Goal: Book appointment/travel/reservation

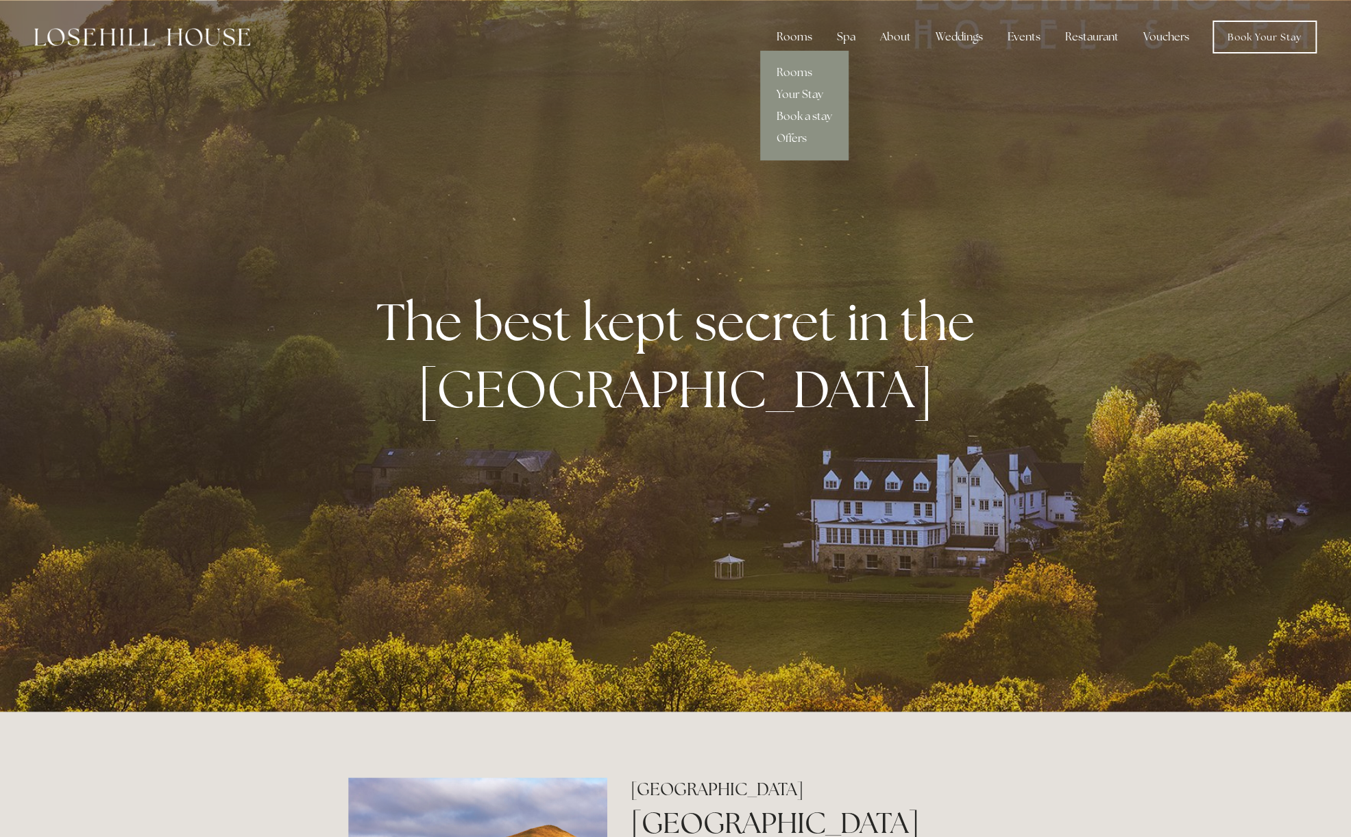
click at [792, 36] on div "Rooms" at bounding box center [795, 36] width 58 height 27
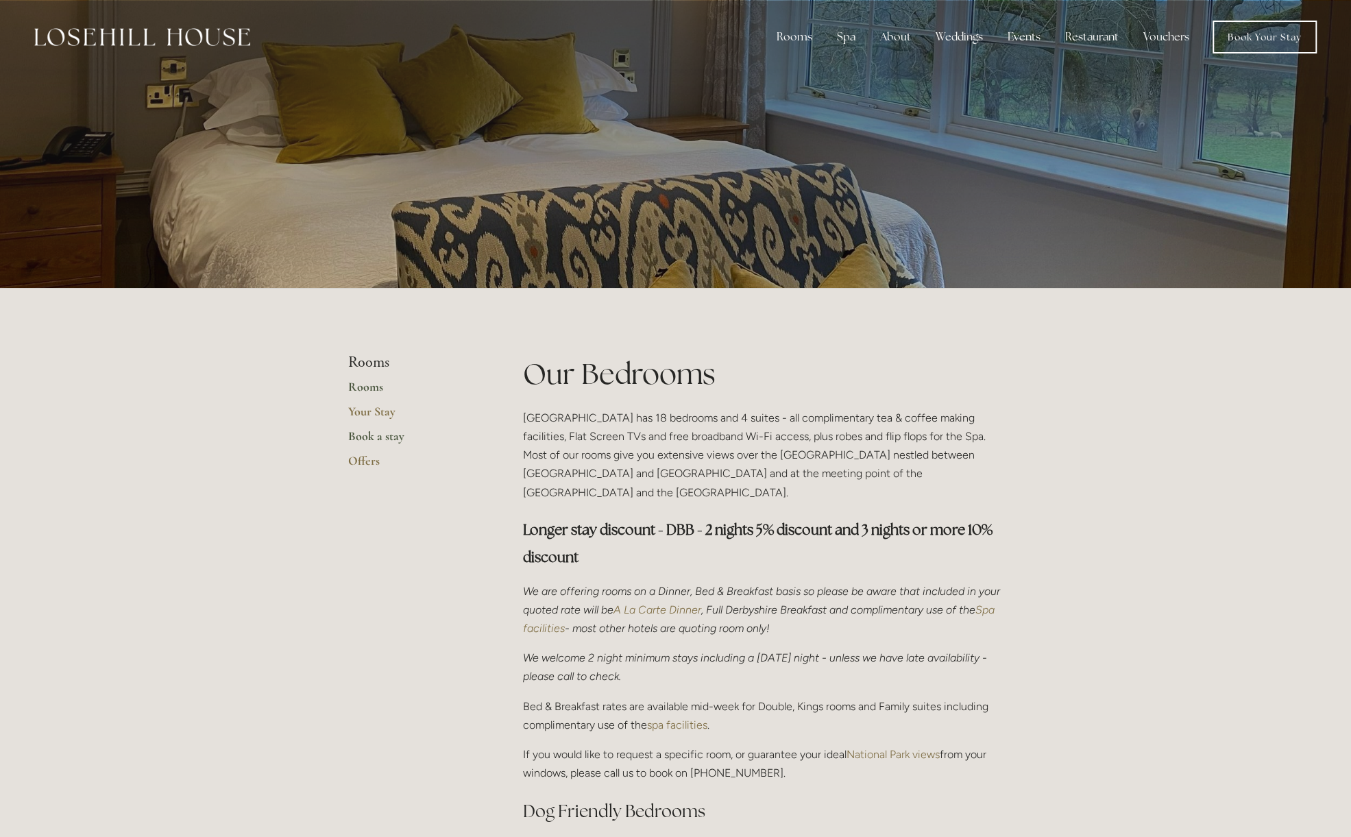
click at [383, 435] on link "Book a stay" at bounding box center [413, 440] width 131 height 25
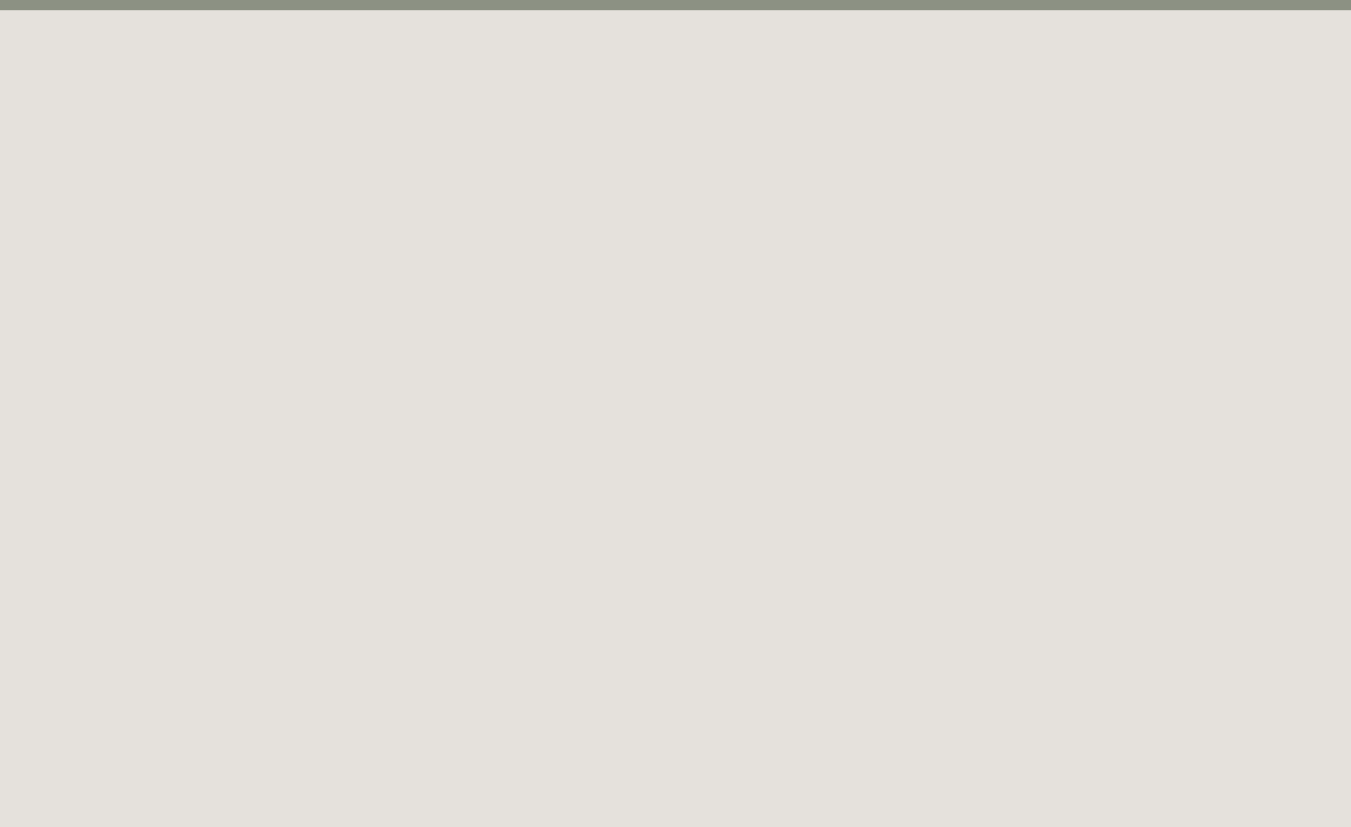
scroll to position [75, 0]
